Goal: Task Accomplishment & Management: Use online tool/utility

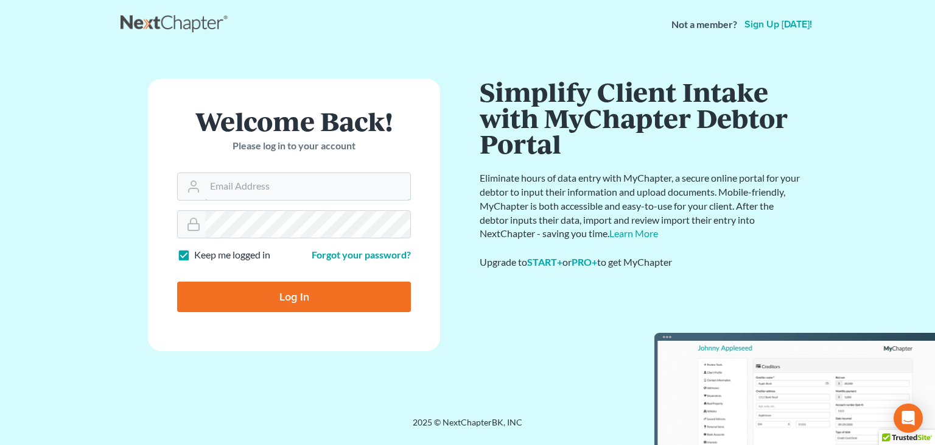
type input "[PERSON_NAME][EMAIL_ADDRESS][DOMAIN_NAME]"
click at [365, 287] on input "Log In" at bounding box center [294, 296] width 234 height 30
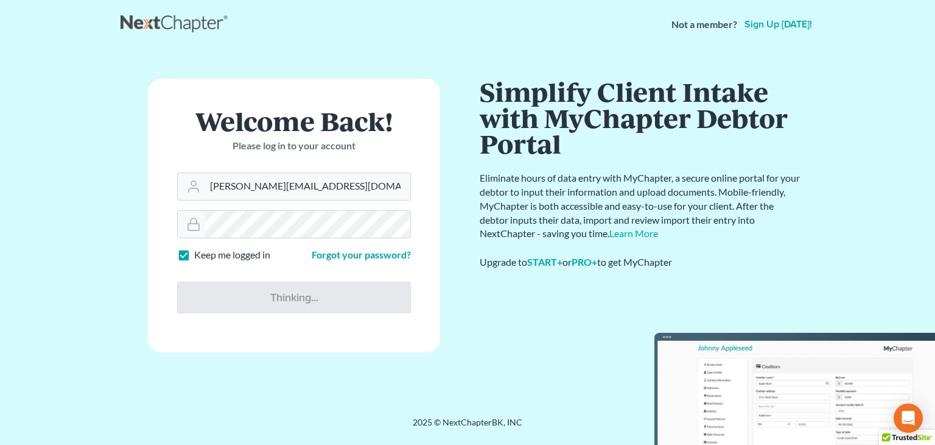
type input "Thinking..."
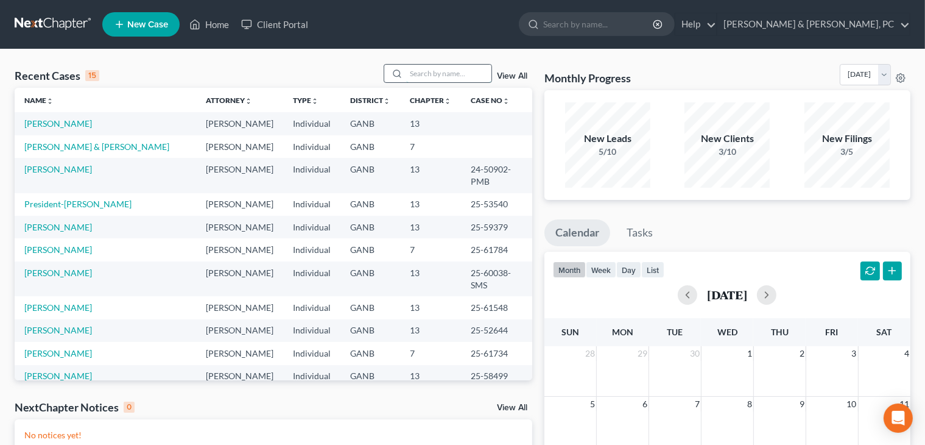
click at [469, 77] on input "search" at bounding box center [448, 74] width 85 height 18
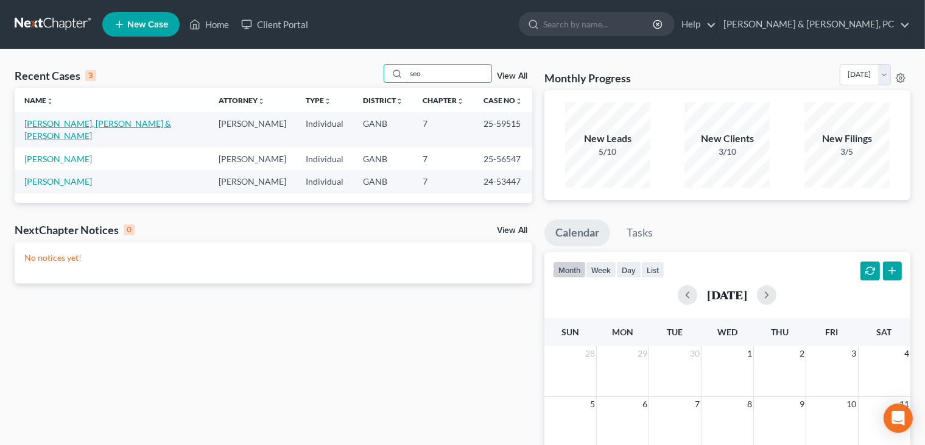
type input "seo"
click at [97, 123] on link "Seo, Seongho & Lee, Siyoung" at bounding box center [97, 129] width 147 height 23
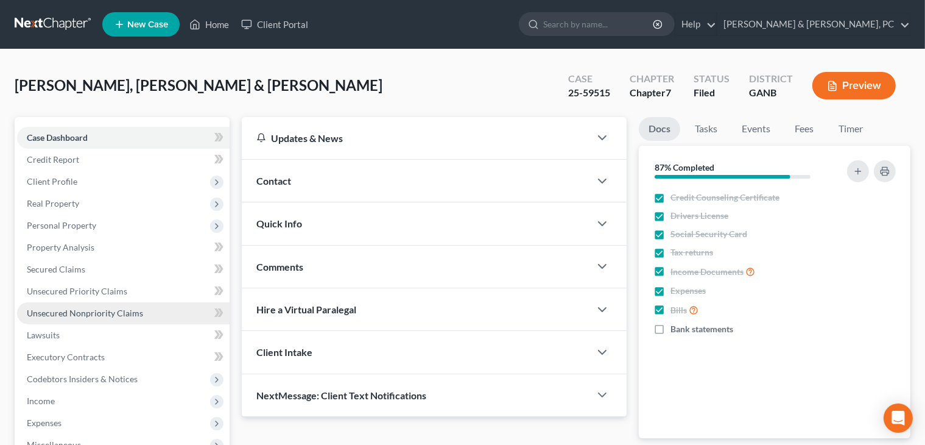
click at [74, 320] on link "Unsecured Nonpriority Claims" at bounding box center [123, 313] width 213 height 22
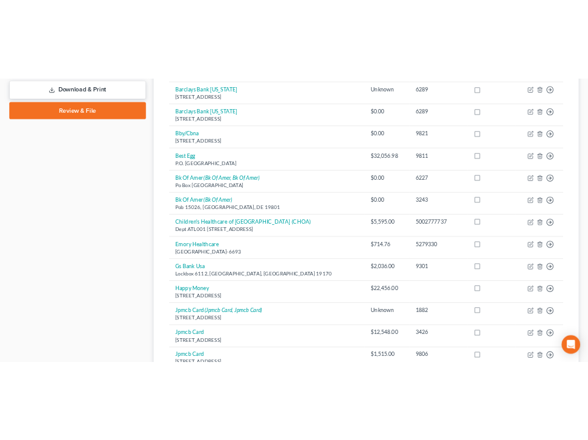
scroll to position [544, 0]
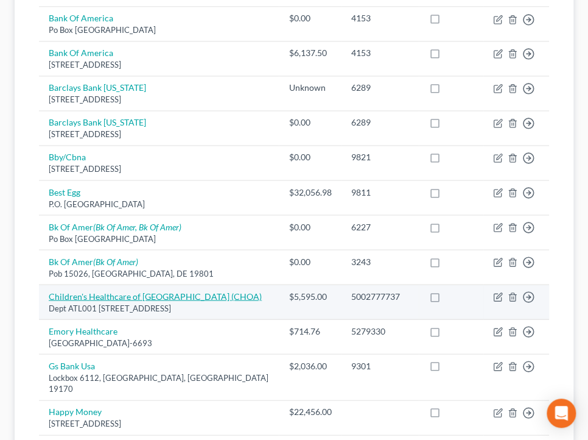
click at [151, 290] on link "Children's Healthcare of Atlanta (CHOA)" at bounding box center [155, 295] width 213 height 10
select select "39"
select select "14"
select select "0"
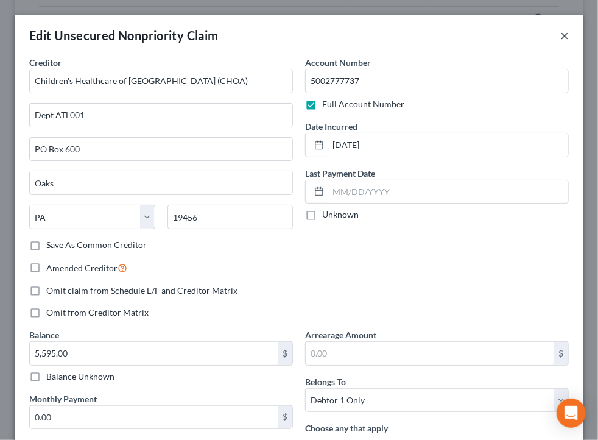
click at [560, 37] on button "×" at bounding box center [564, 35] width 9 height 15
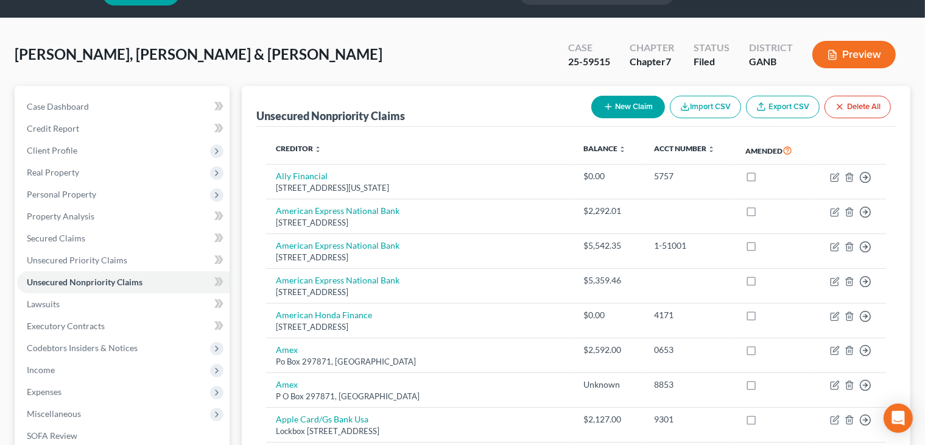
scroll to position [0, 0]
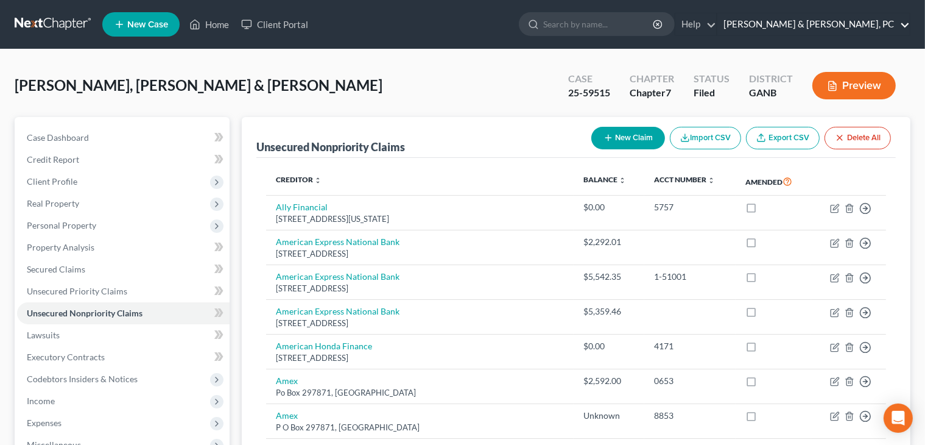
click at [877, 30] on link "Blevins & Hong, PC" at bounding box center [813, 24] width 192 height 22
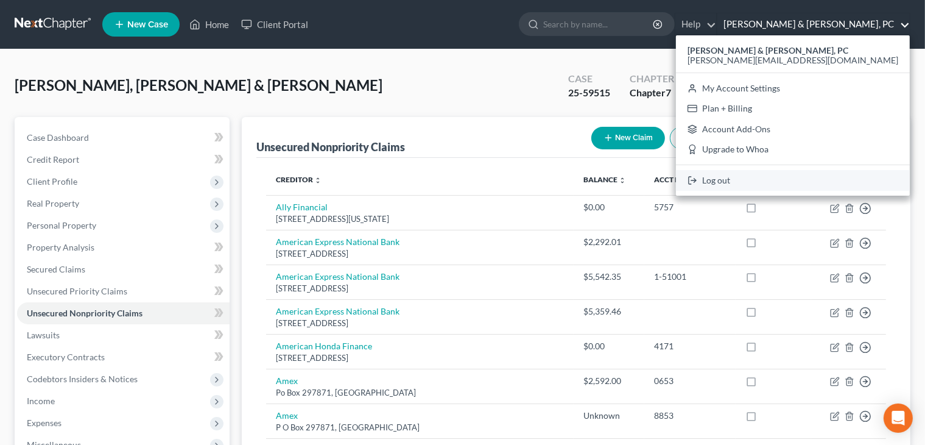
click at [805, 185] on link "Log out" at bounding box center [793, 180] width 234 height 21
